Goal: Task Accomplishment & Management: Use online tool/utility

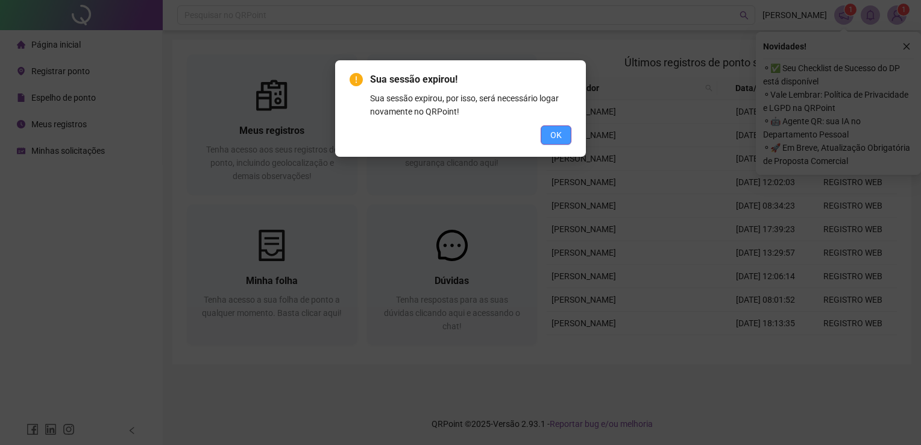
click at [554, 122] on div "Sua sessão expirou! Sua sessão expirou, por isso, será necessário logar novamen…" at bounding box center [460, 108] width 222 height 72
click at [554, 136] on span "OK" at bounding box center [555, 134] width 11 height 13
click at [554, 139] on span "OK" at bounding box center [555, 134] width 11 height 13
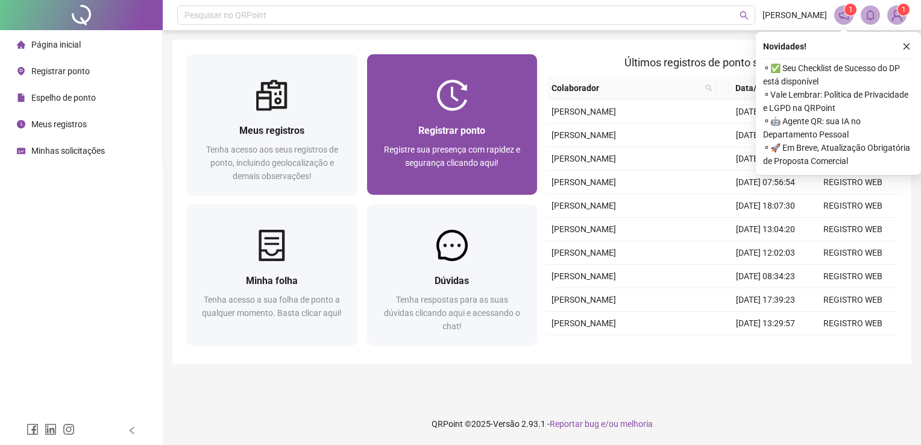
click at [480, 108] on div at bounding box center [452, 95] width 171 height 31
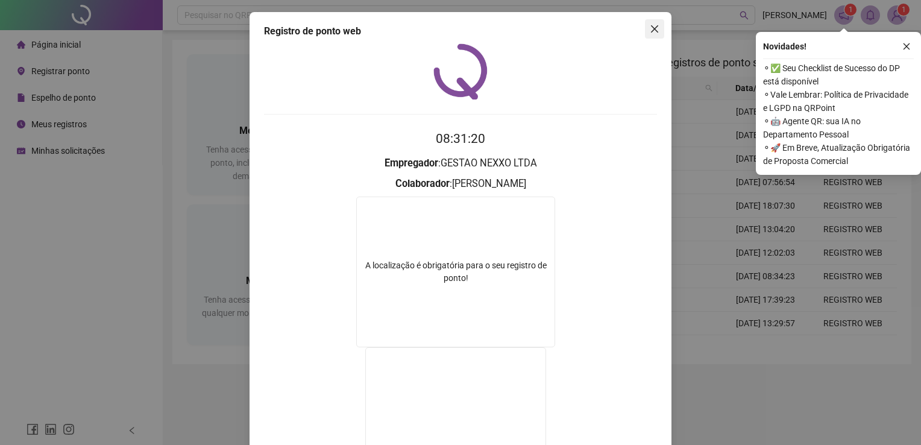
click at [651, 24] on icon "close" at bounding box center [655, 29] width 10 height 10
click at [653, 25] on header "Pesquisar no QRPoint PEDRO COSTA 1 1" at bounding box center [542, 15] width 758 height 30
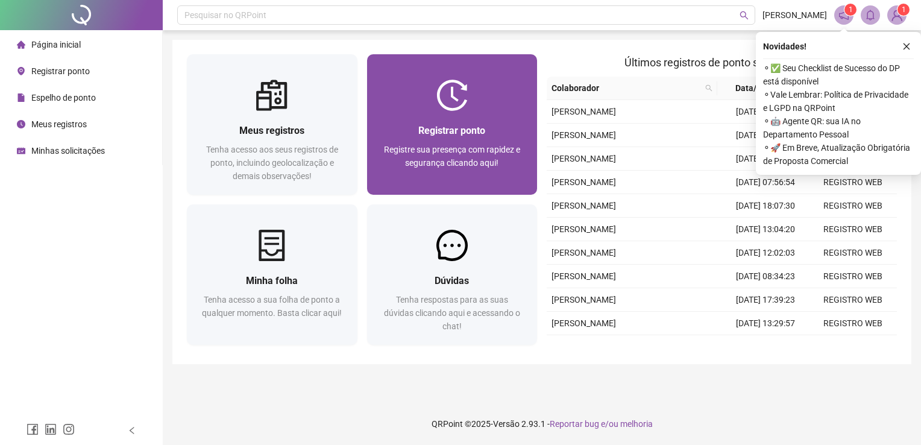
click at [445, 127] on span "Registrar ponto" at bounding box center [451, 130] width 67 height 11
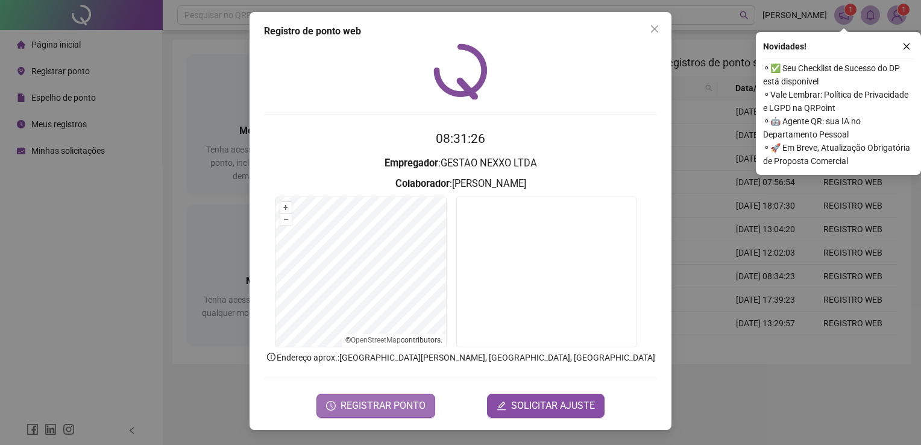
click at [402, 408] on span "REGISTRAR PONTO" at bounding box center [382, 405] width 85 height 14
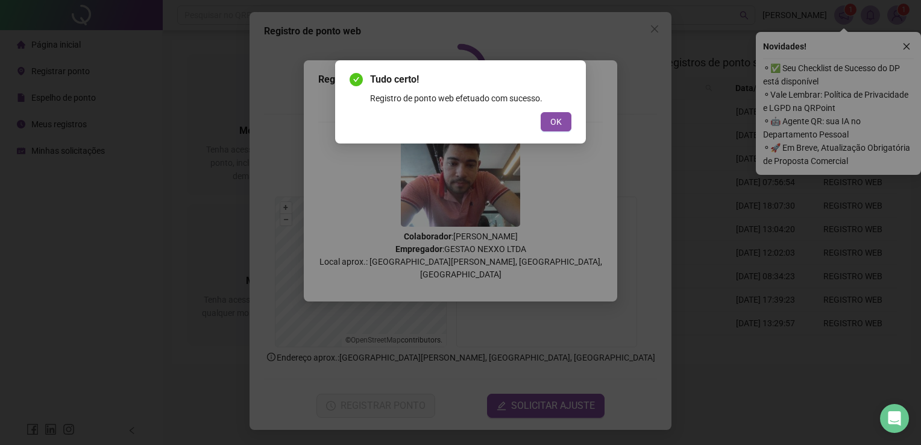
click at [47, 212] on div "Tudo certo! Registro de ponto web efetuado com sucesso. OK" at bounding box center [460, 222] width 921 height 445
click at [557, 122] on span "OK" at bounding box center [555, 121] width 11 height 13
